Goal: Transaction & Acquisition: Purchase product/service

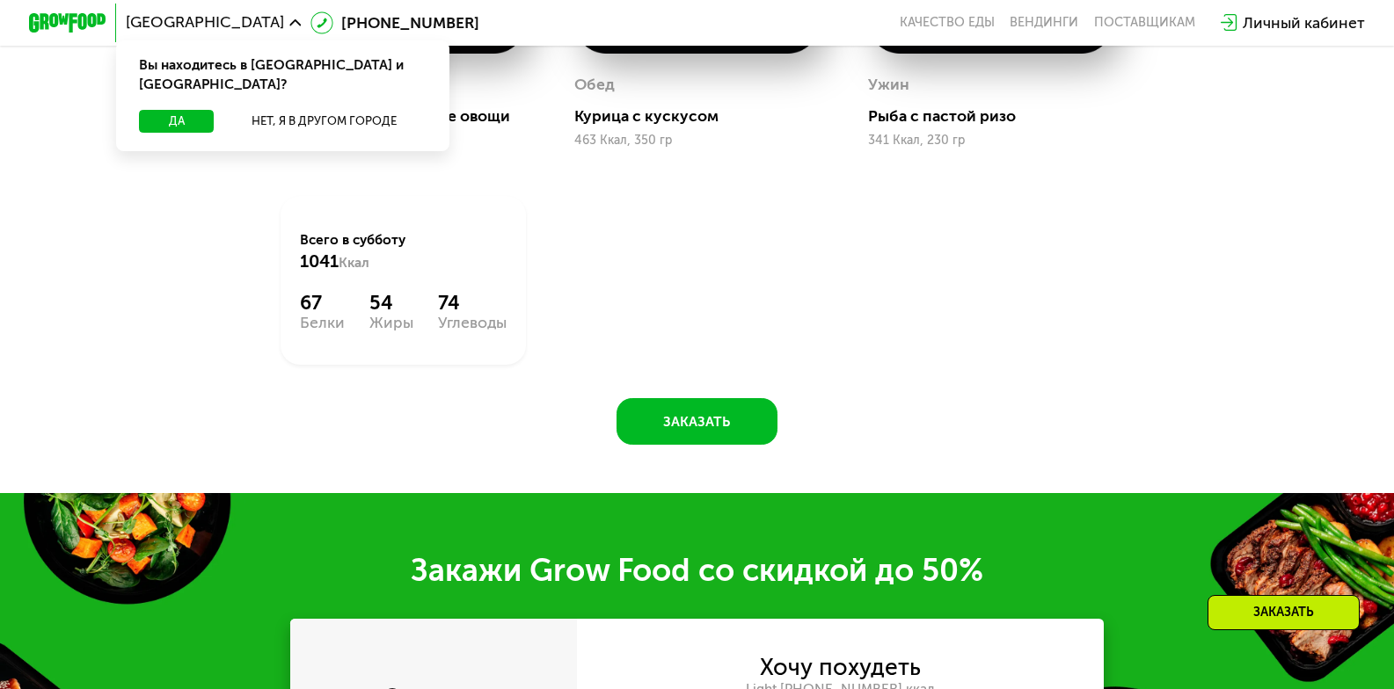
scroll to position [2081, 0]
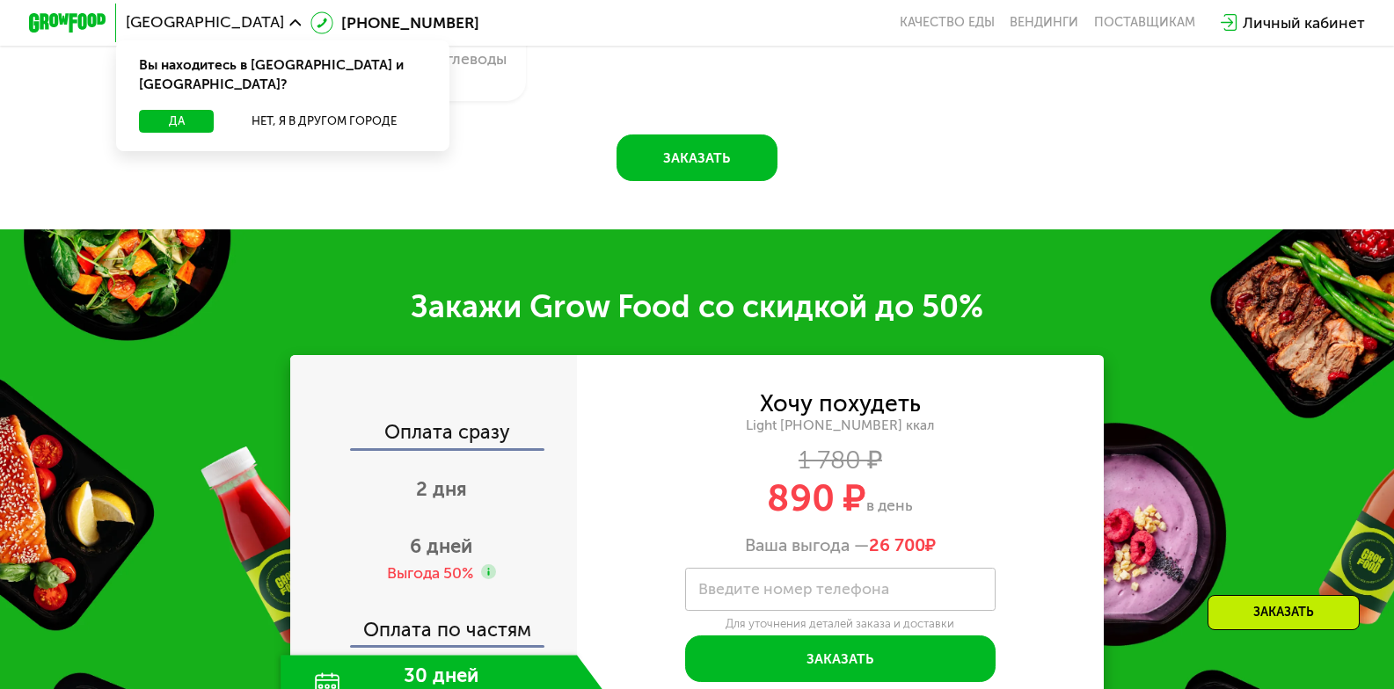
click at [828, 594] on label "Введите номер телефона" at bounding box center [793, 589] width 191 height 11
click at [828, 606] on input "Введите номер телефона" at bounding box center [839, 590] width 309 height 44
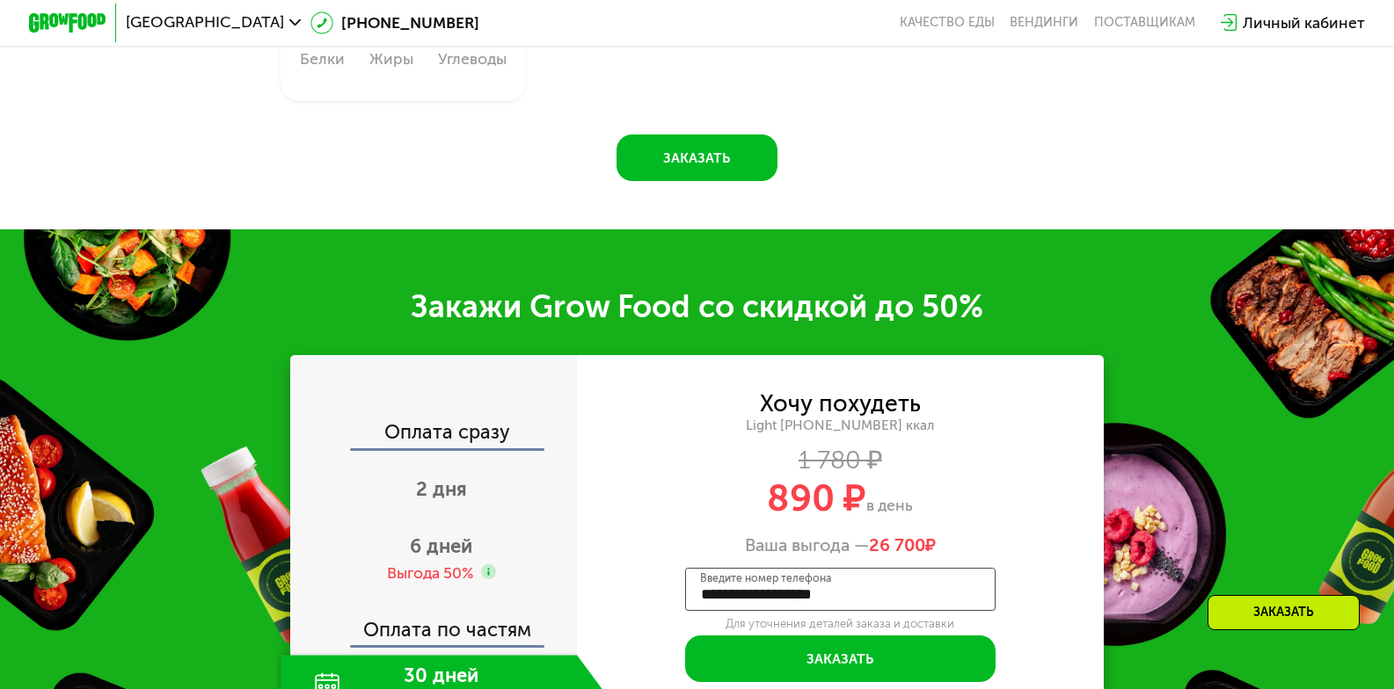
type input "**********"
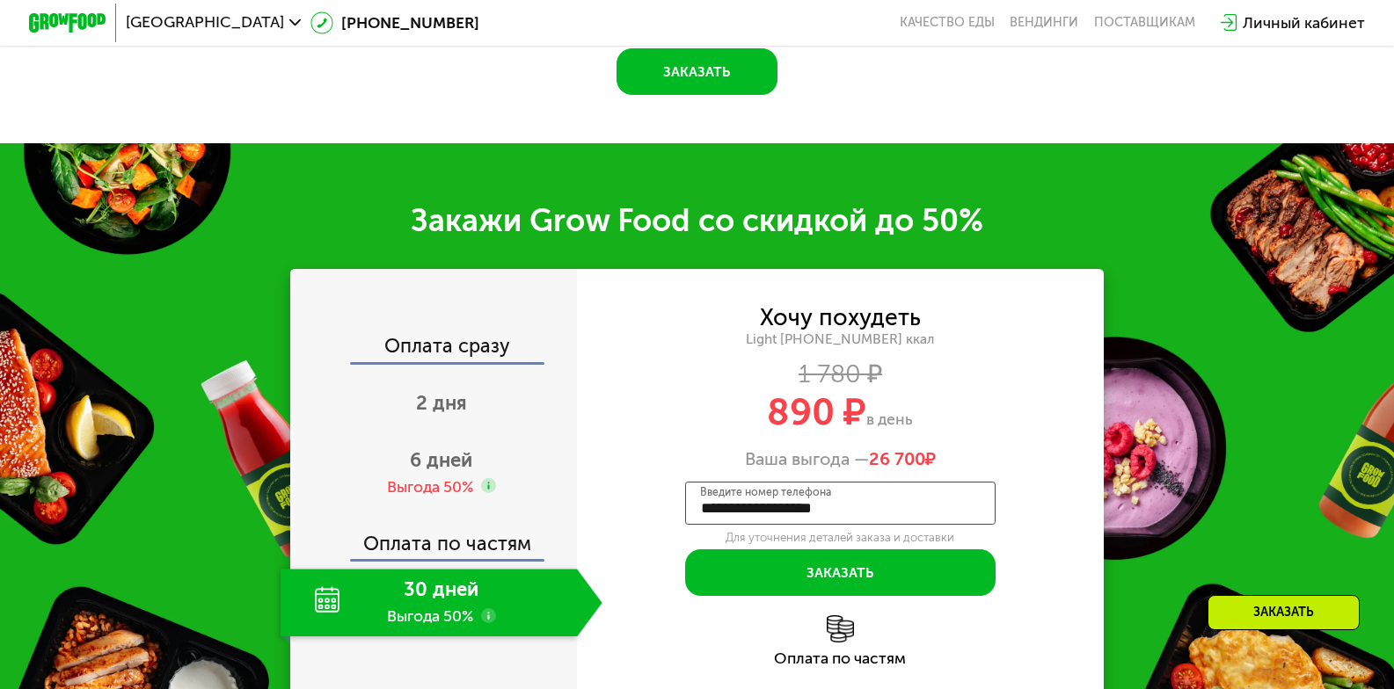
scroll to position [2079, 0]
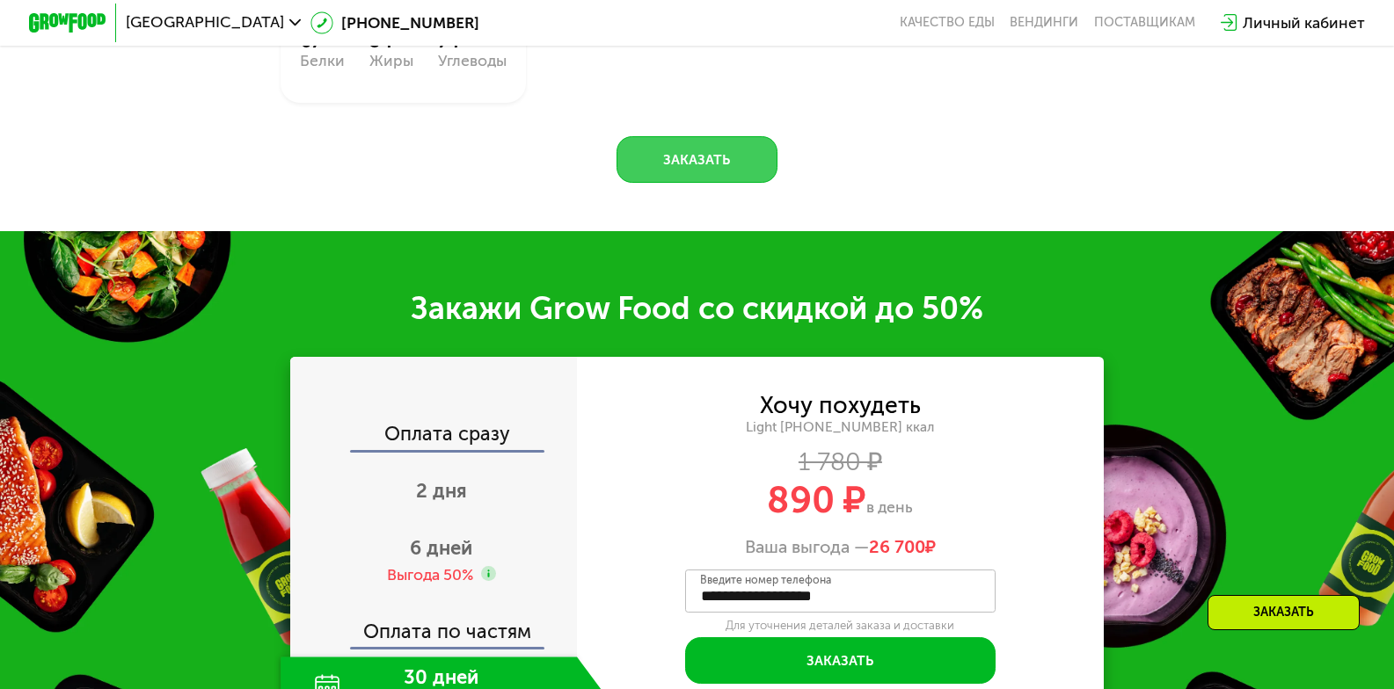
click at [687, 176] on button "Заказать" at bounding box center [697, 159] width 162 height 47
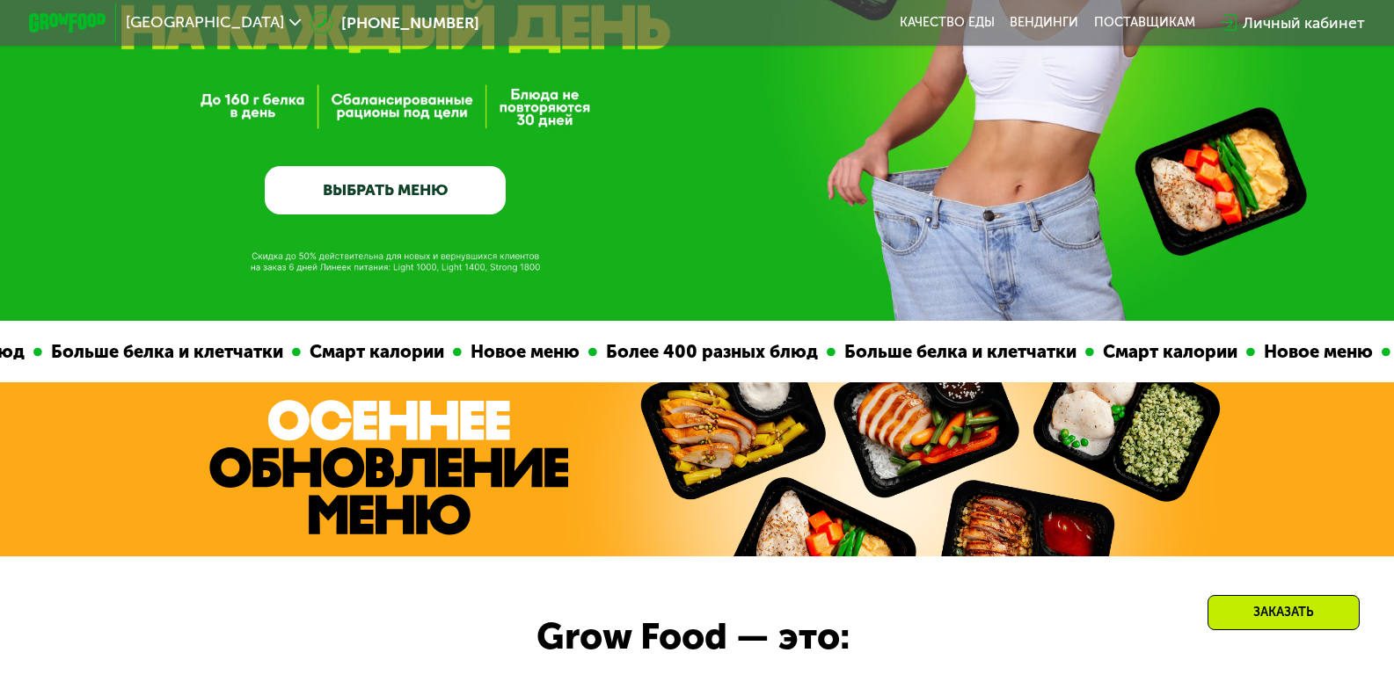
scroll to position [132, 0]
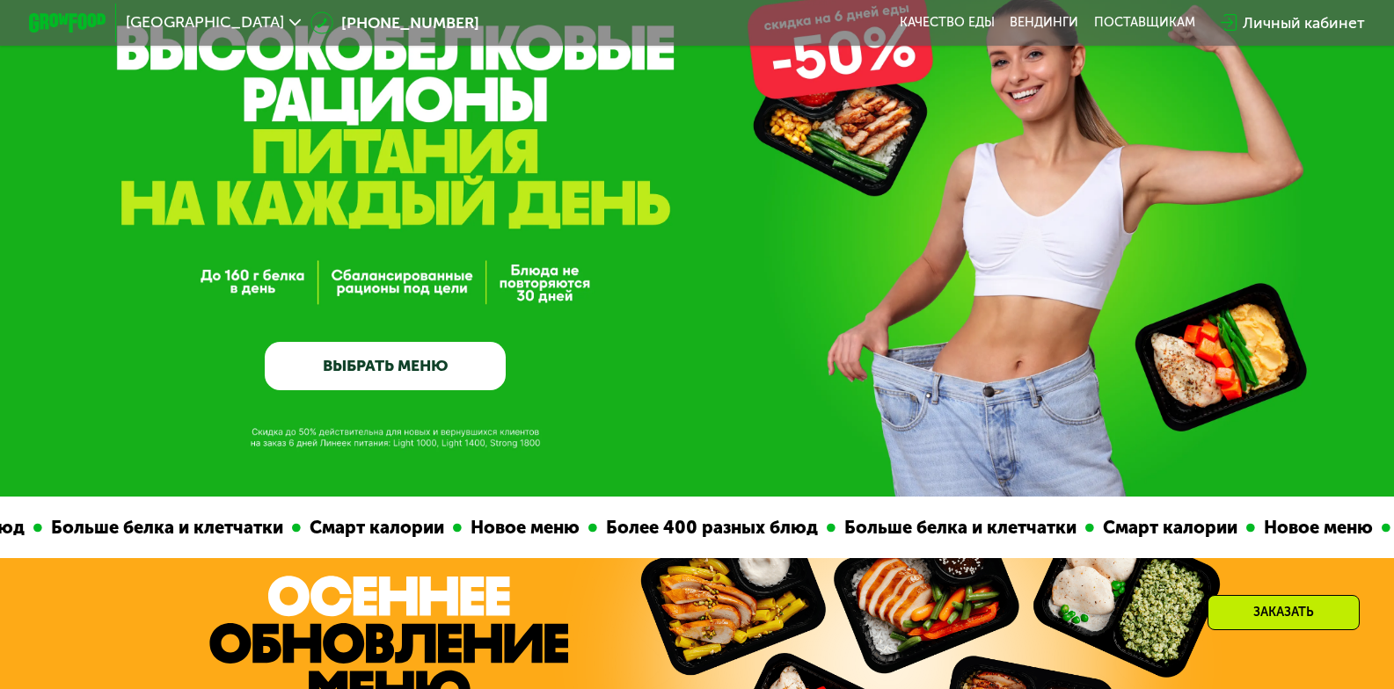
click at [392, 370] on link "ВЫБРАТЬ МЕНЮ" at bounding box center [385, 366] width 241 height 48
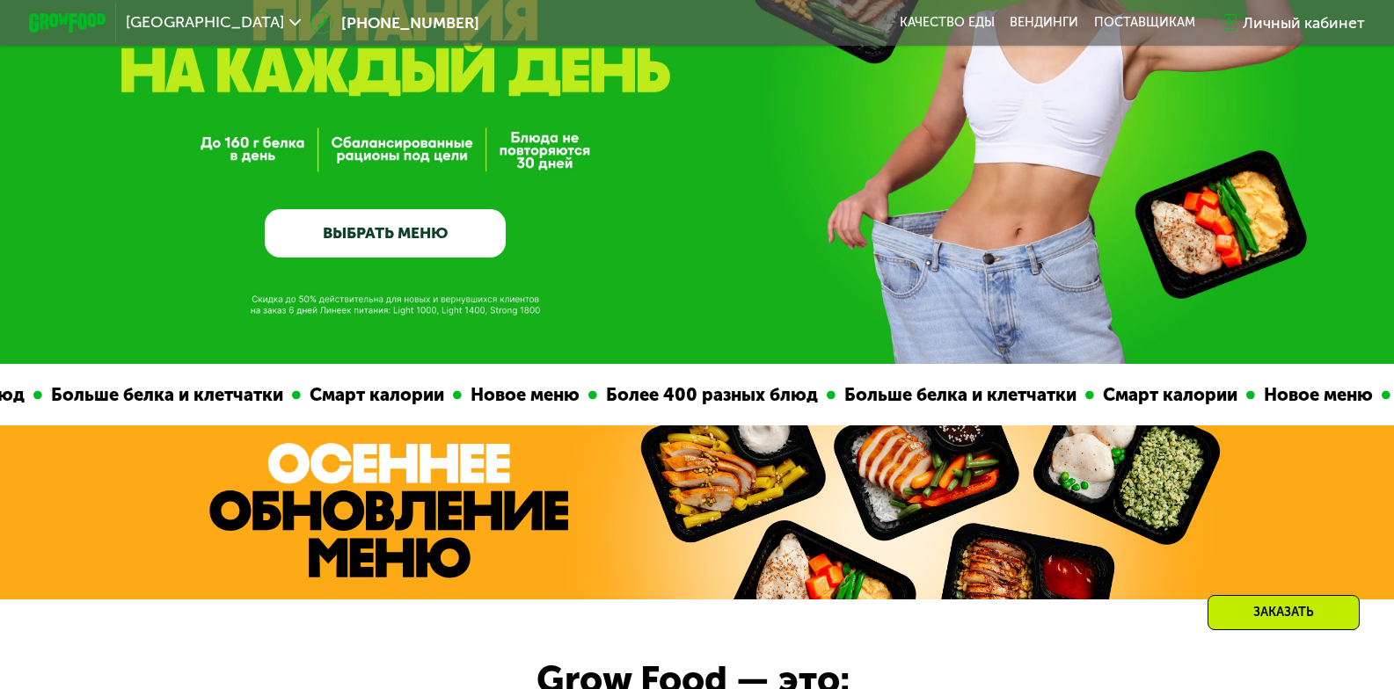
scroll to position [177, 0]
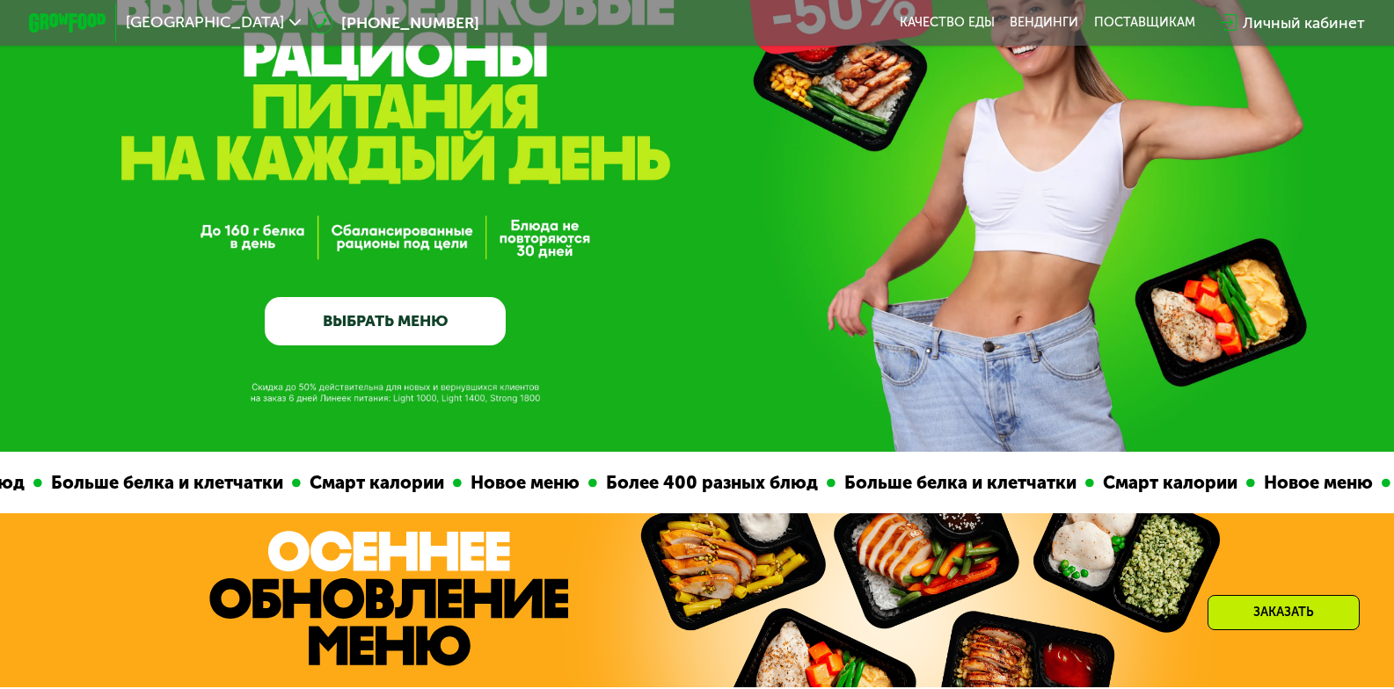
click at [397, 323] on link "ВЫБРАТЬ МЕНЮ" at bounding box center [385, 321] width 241 height 48
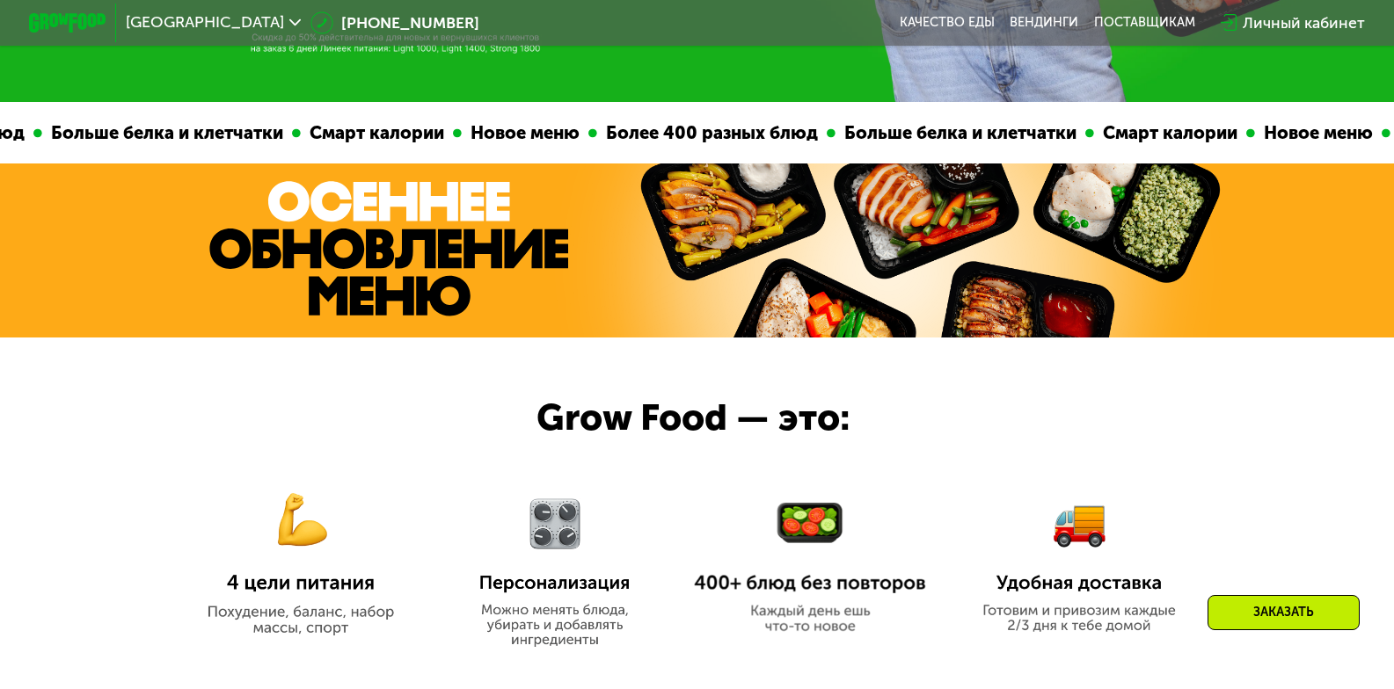
scroll to position [439, 0]
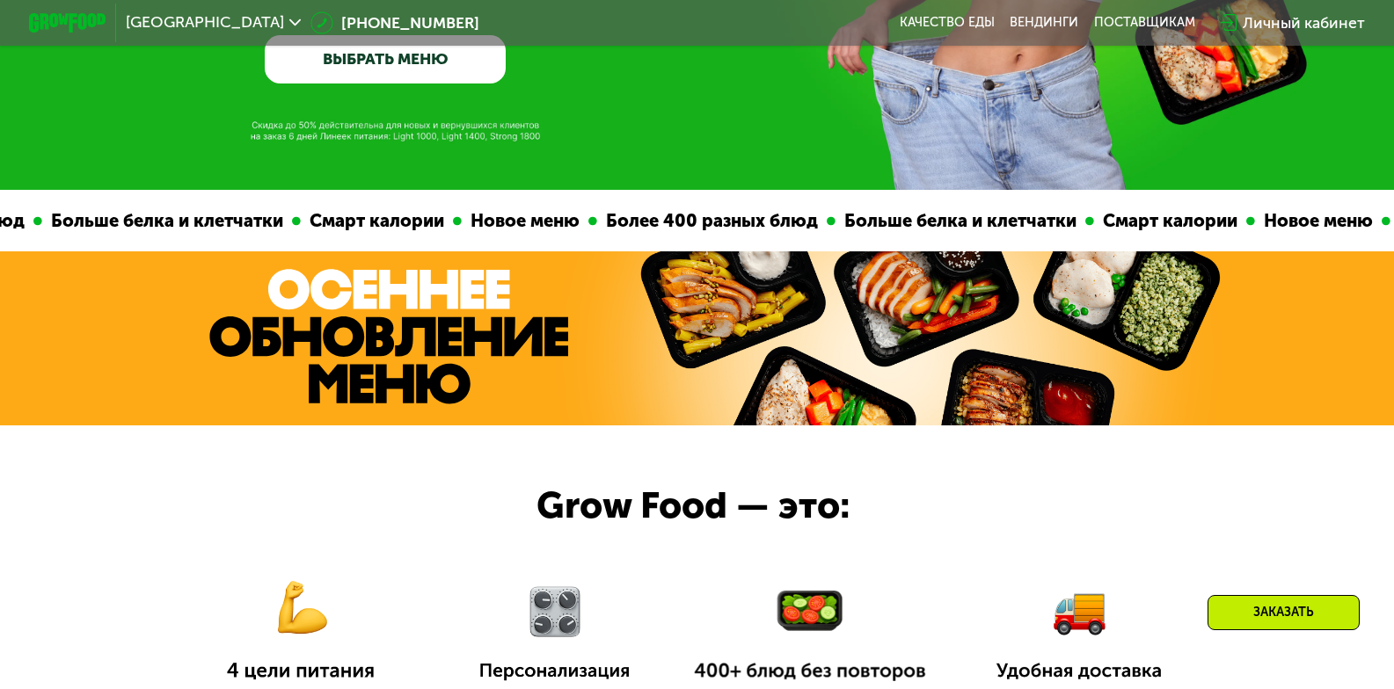
click at [401, 67] on link "ВЫБРАТЬ МЕНЮ" at bounding box center [385, 59] width 241 height 48
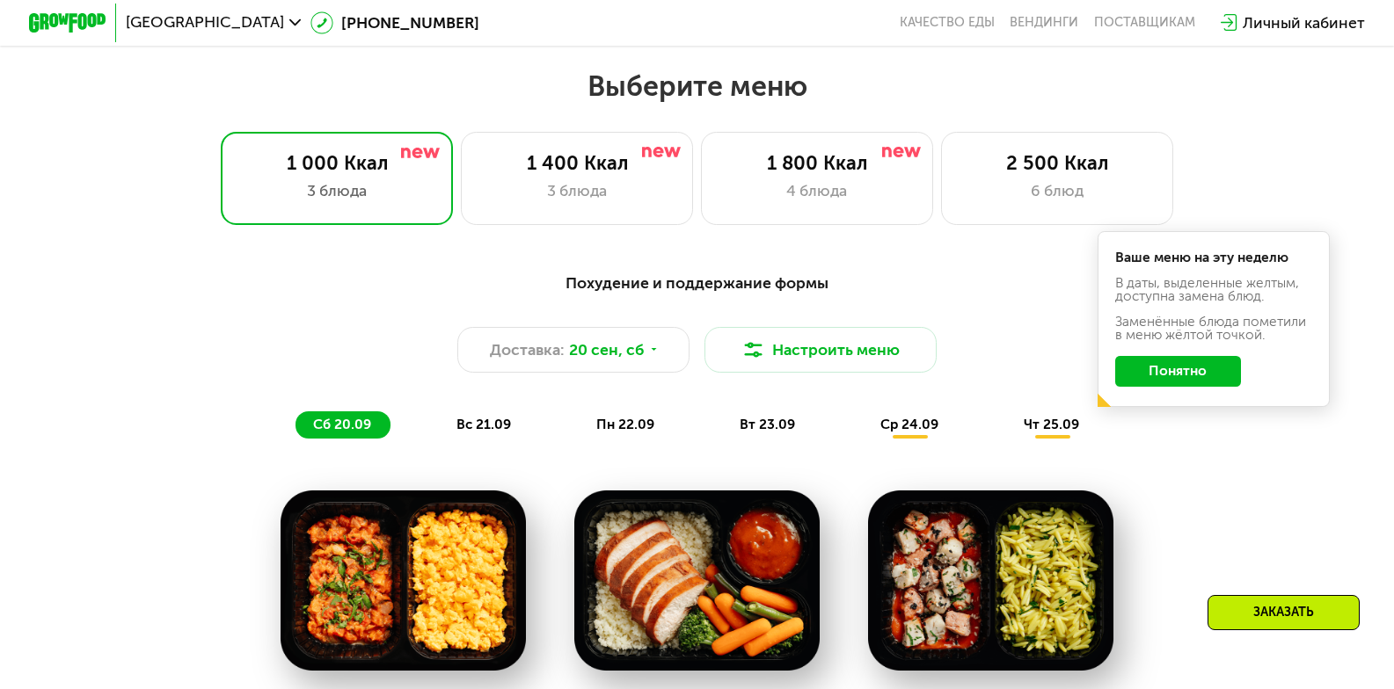
scroll to position [1230, 0]
